Goal: Transaction & Acquisition: Purchase product/service

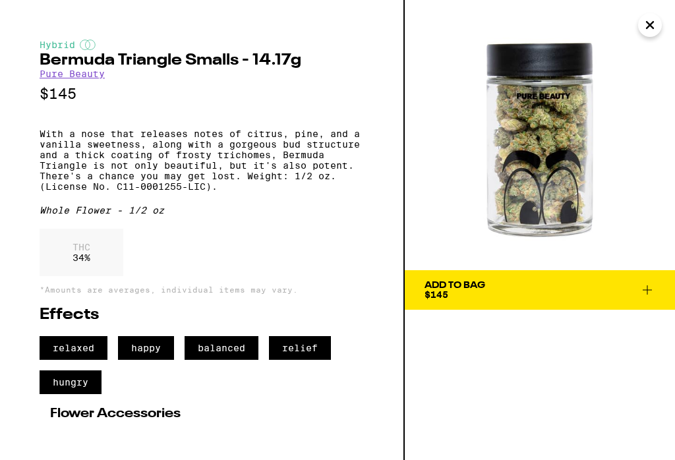
click at [639, 30] on button "Close" at bounding box center [650, 25] width 24 height 24
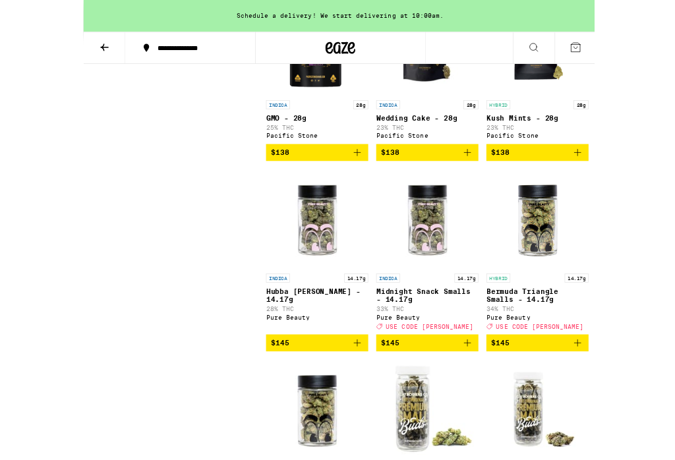
scroll to position [6752, 0]
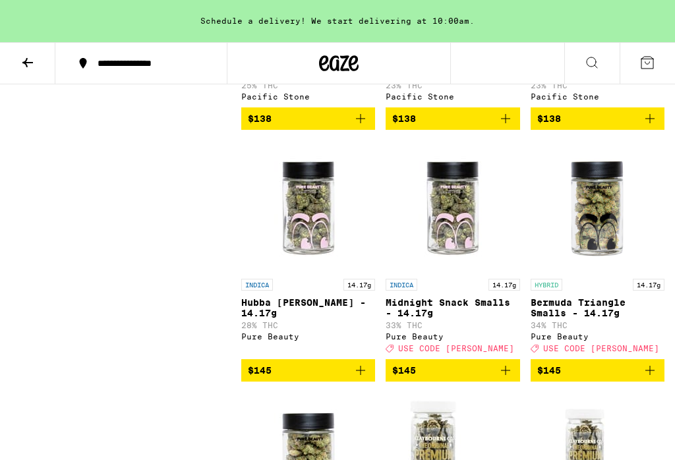
click at [17, 71] on button at bounding box center [27, 64] width 55 height 42
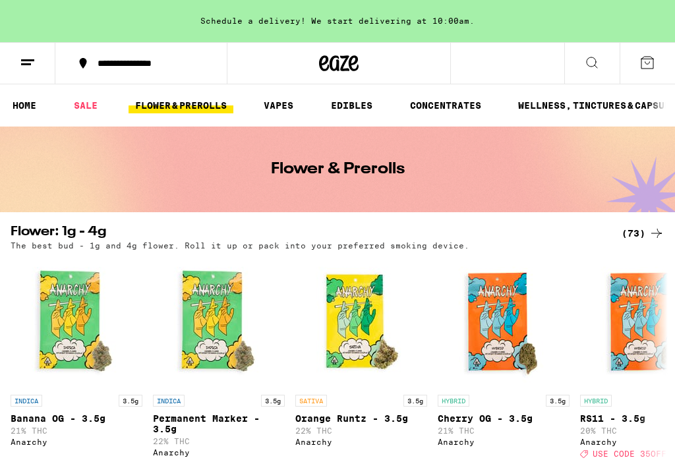
click at [639, 233] on div "(73)" at bounding box center [643, 234] width 43 height 16
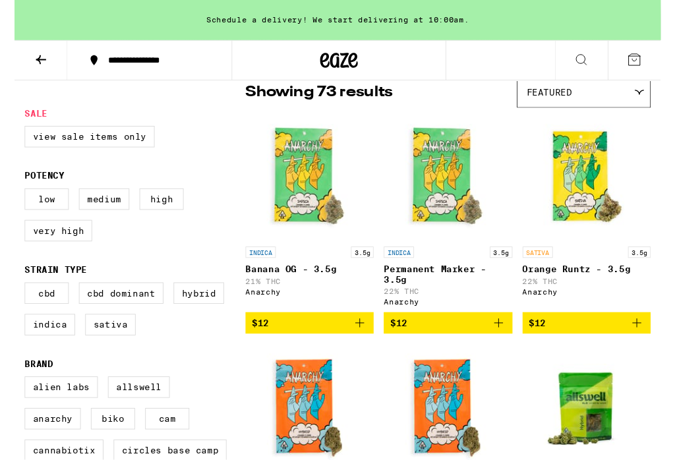
scroll to position [114, 0]
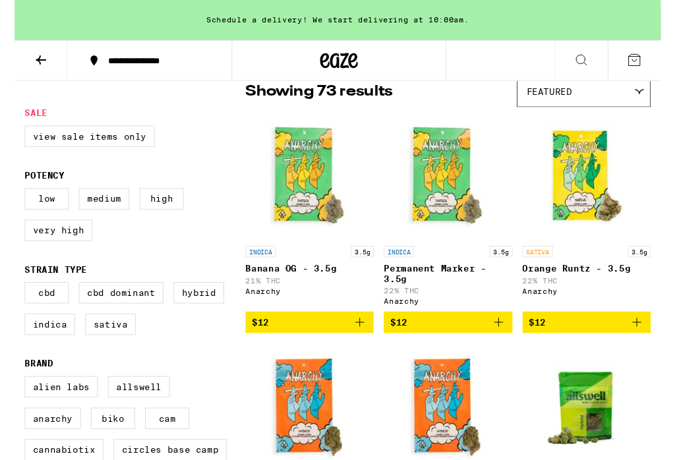
click at [28, 350] on label "Indica" at bounding box center [37, 339] width 53 height 22
click at [14, 297] on input "Indica" at bounding box center [13, 297] width 1 height 1
checkbox input "true"
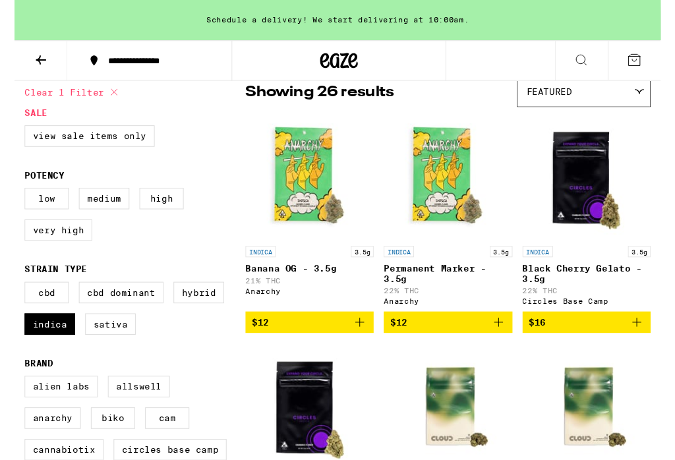
click at [189, 317] on label "Hybrid" at bounding box center [192, 306] width 53 height 22
click at [14, 297] on input "Hybrid" at bounding box center [13, 297] width 1 height 1
checkbox input "true"
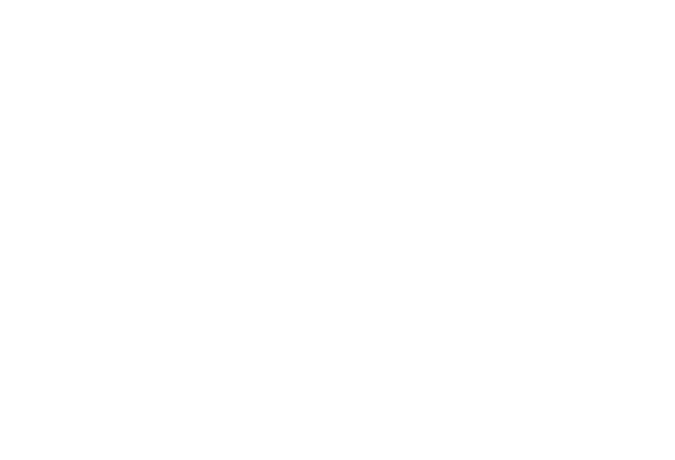
scroll to position [4239, 0]
